Goal: Navigation & Orientation: Go to known website

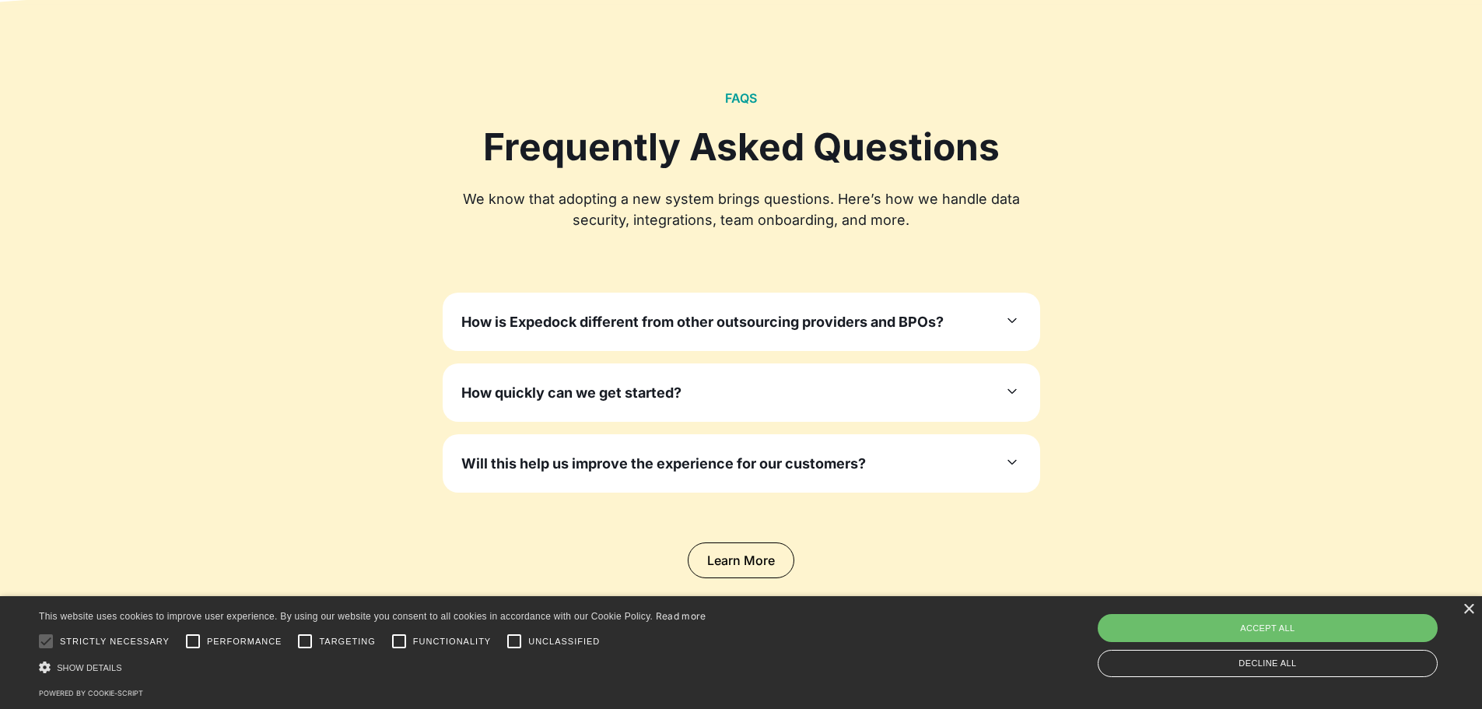
scroll to position [4435, 0]
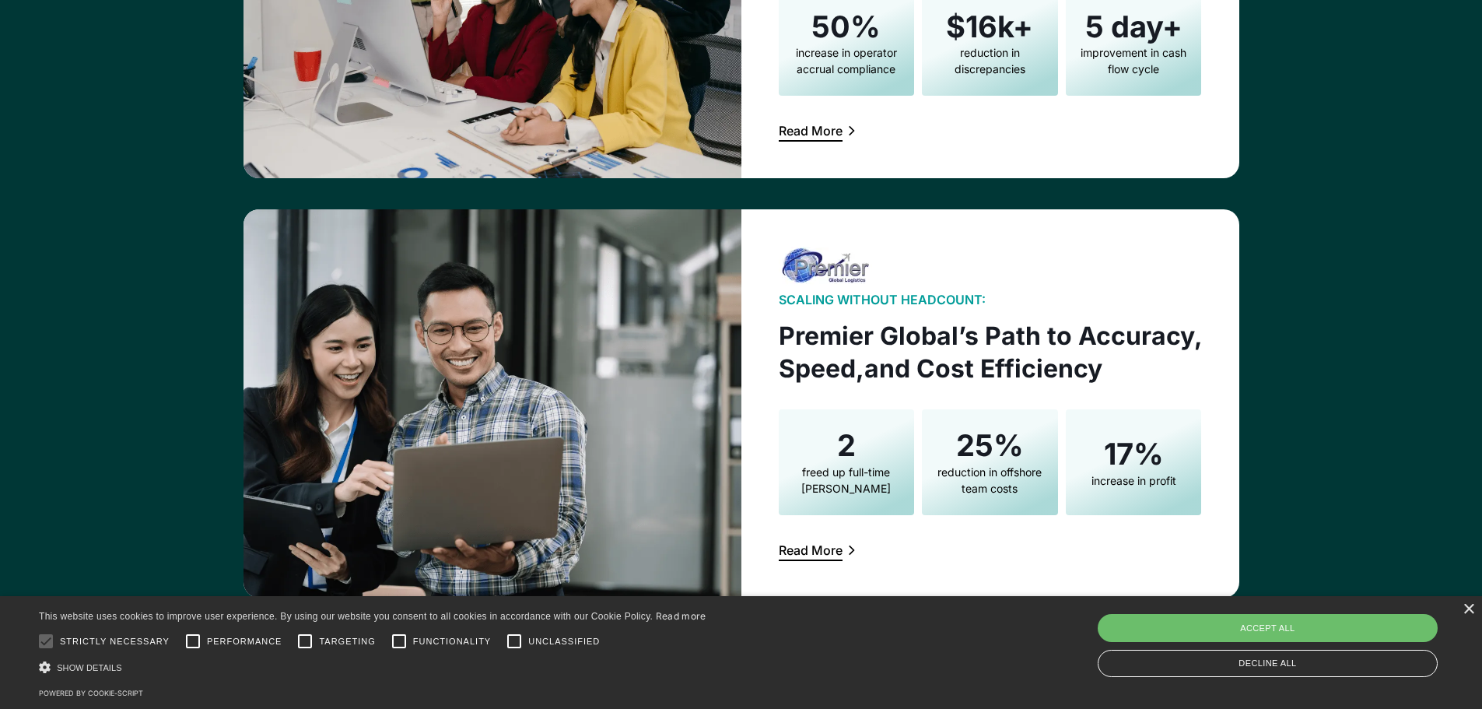
scroll to position [3112, 0]
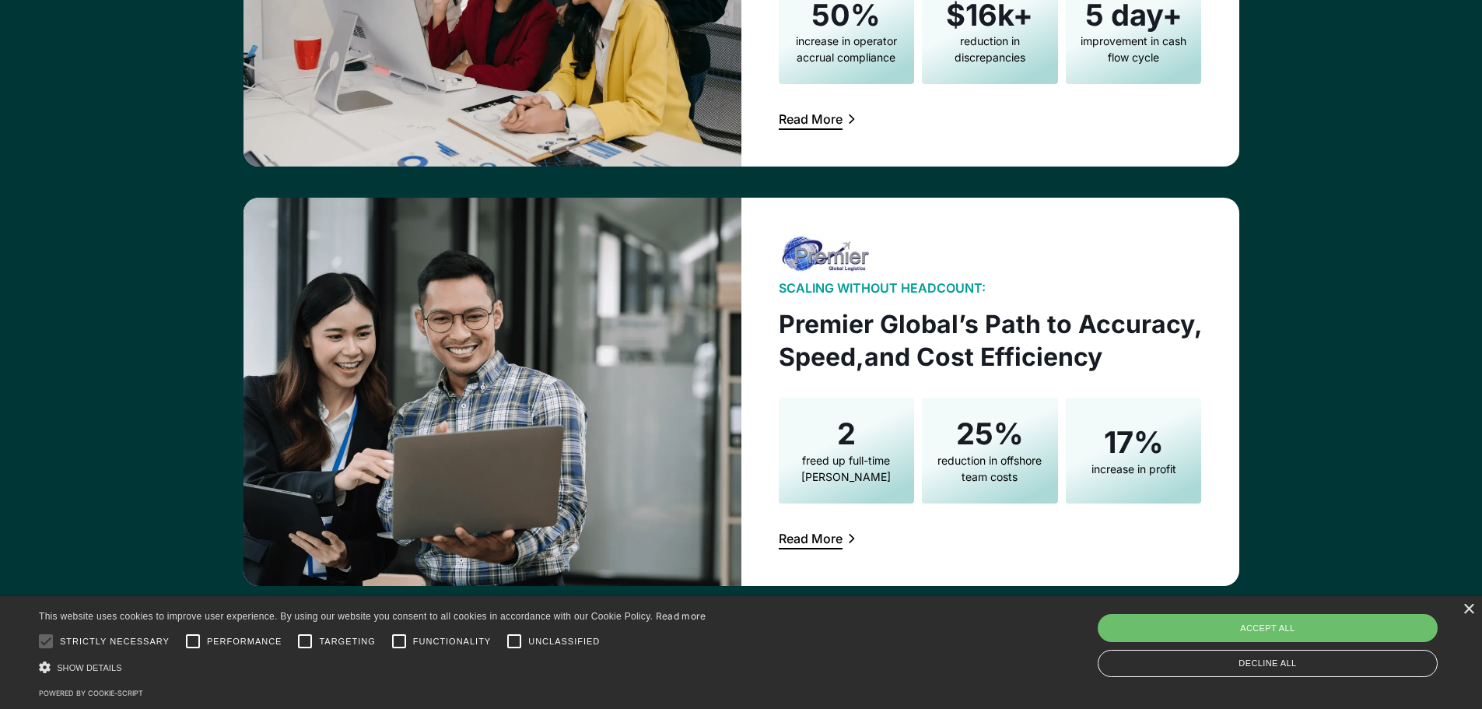
click at [1460, 601] on div "× This website uses cookies to improve user experience. By using our website yo…" at bounding box center [741, 652] width 1482 height 113
click at [1465, 608] on div "×" at bounding box center [1469, 610] width 12 height 12
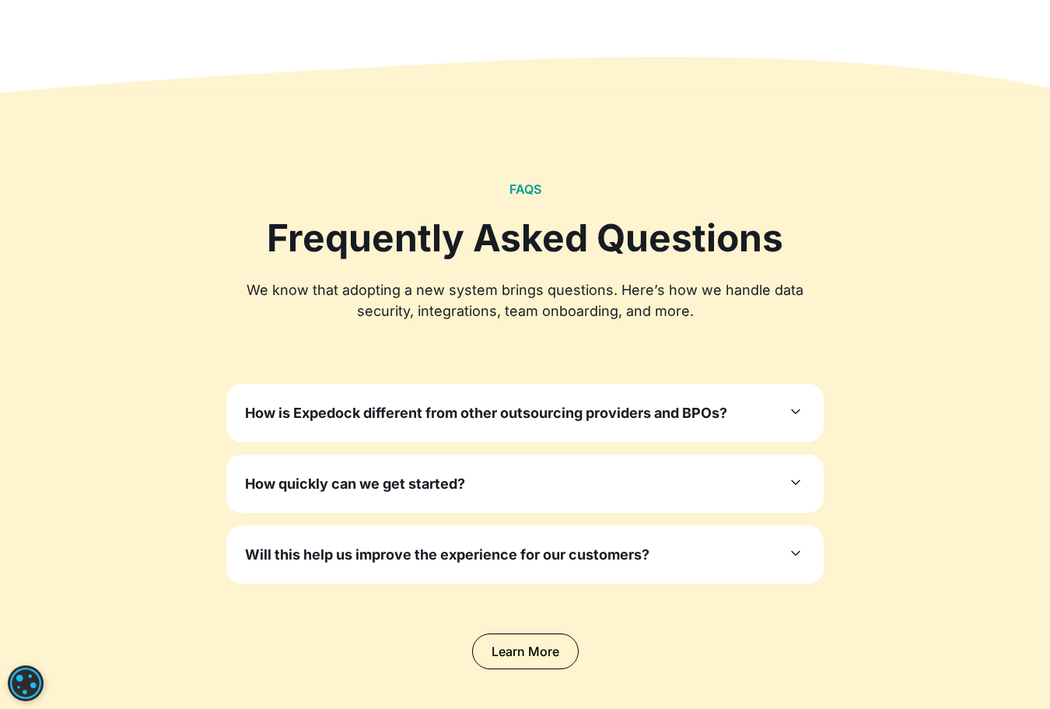
scroll to position [4355, 0]
